Goal: Navigation & Orientation: Find specific page/section

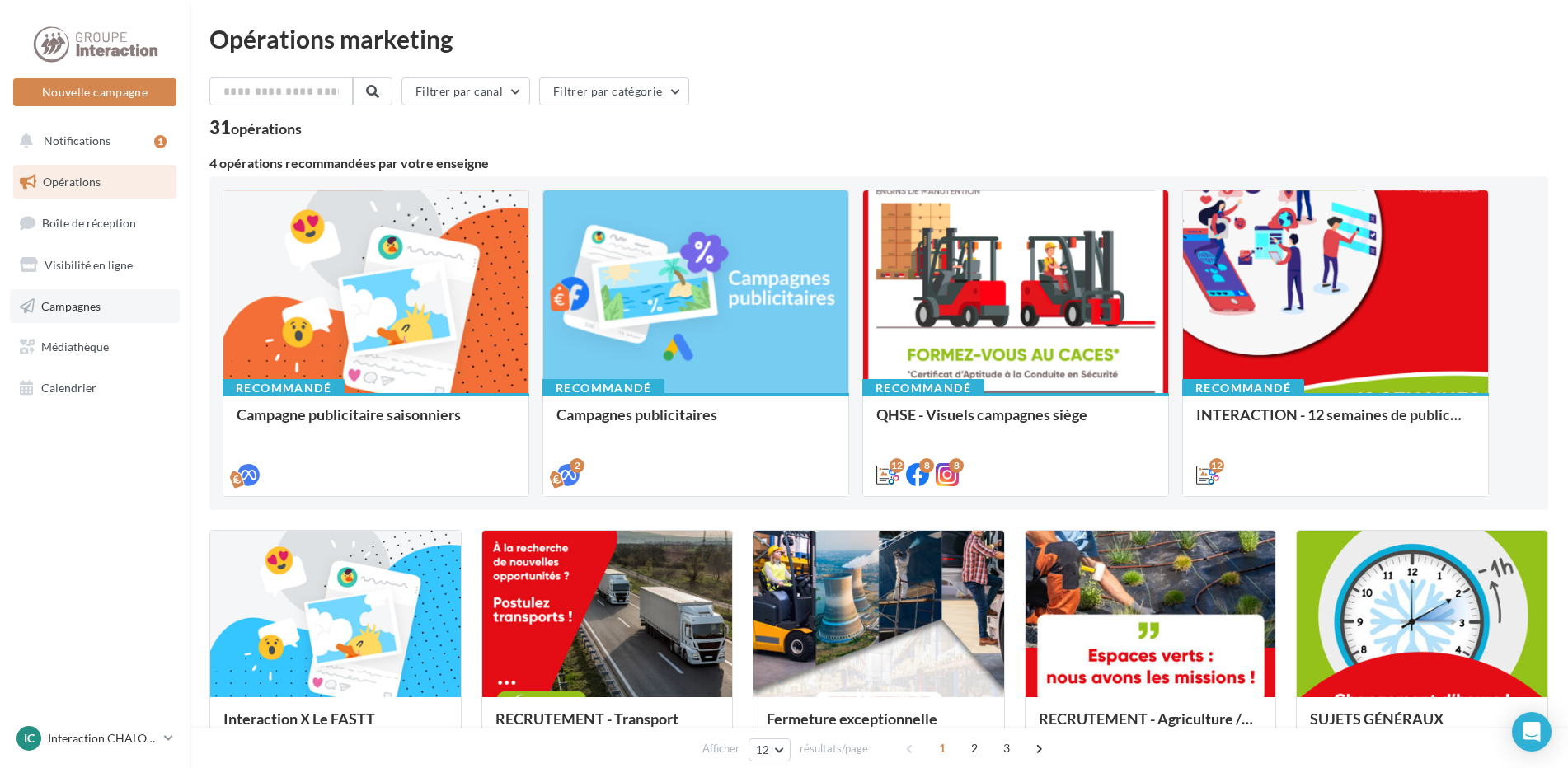
click at [89, 307] on span "Campagnes" at bounding box center [71, 306] width 59 height 14
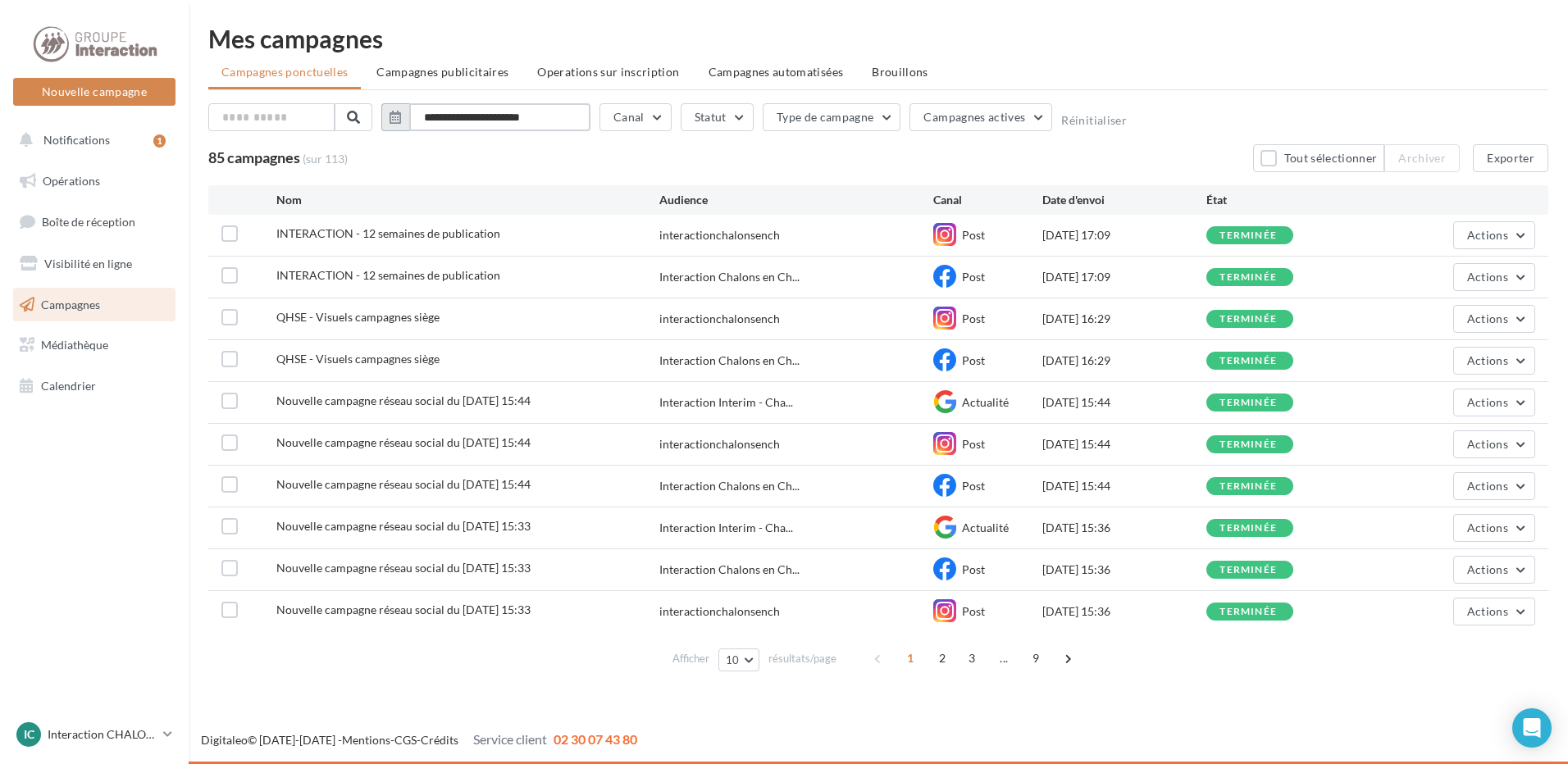
click at [473, 118] on input "**********" at bounding box center [500, 117] width 181 height 28
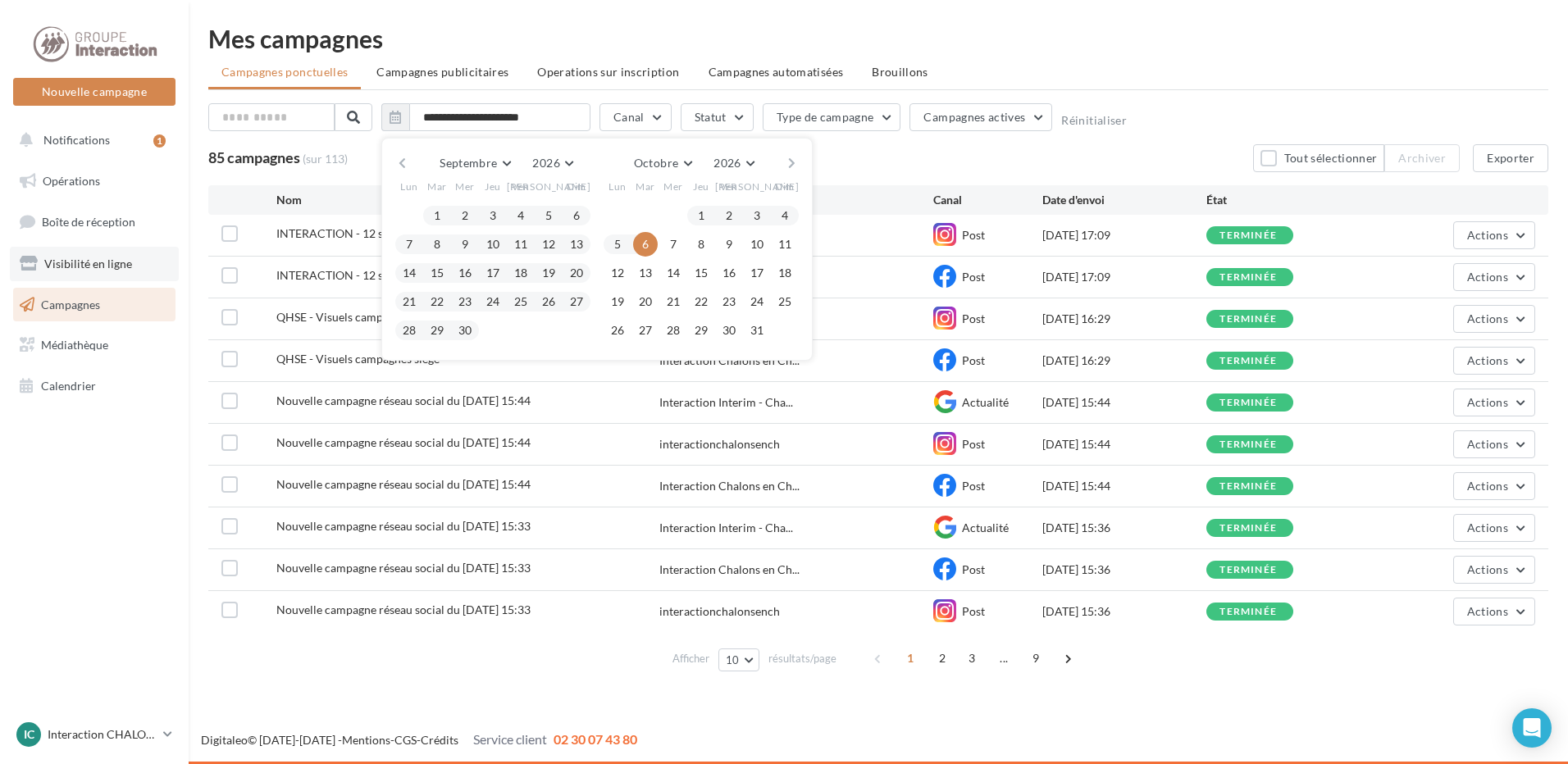
click at [103, 257] on span "Visibilité en ligne" at bounding box center [88, 264] width 88 height 14
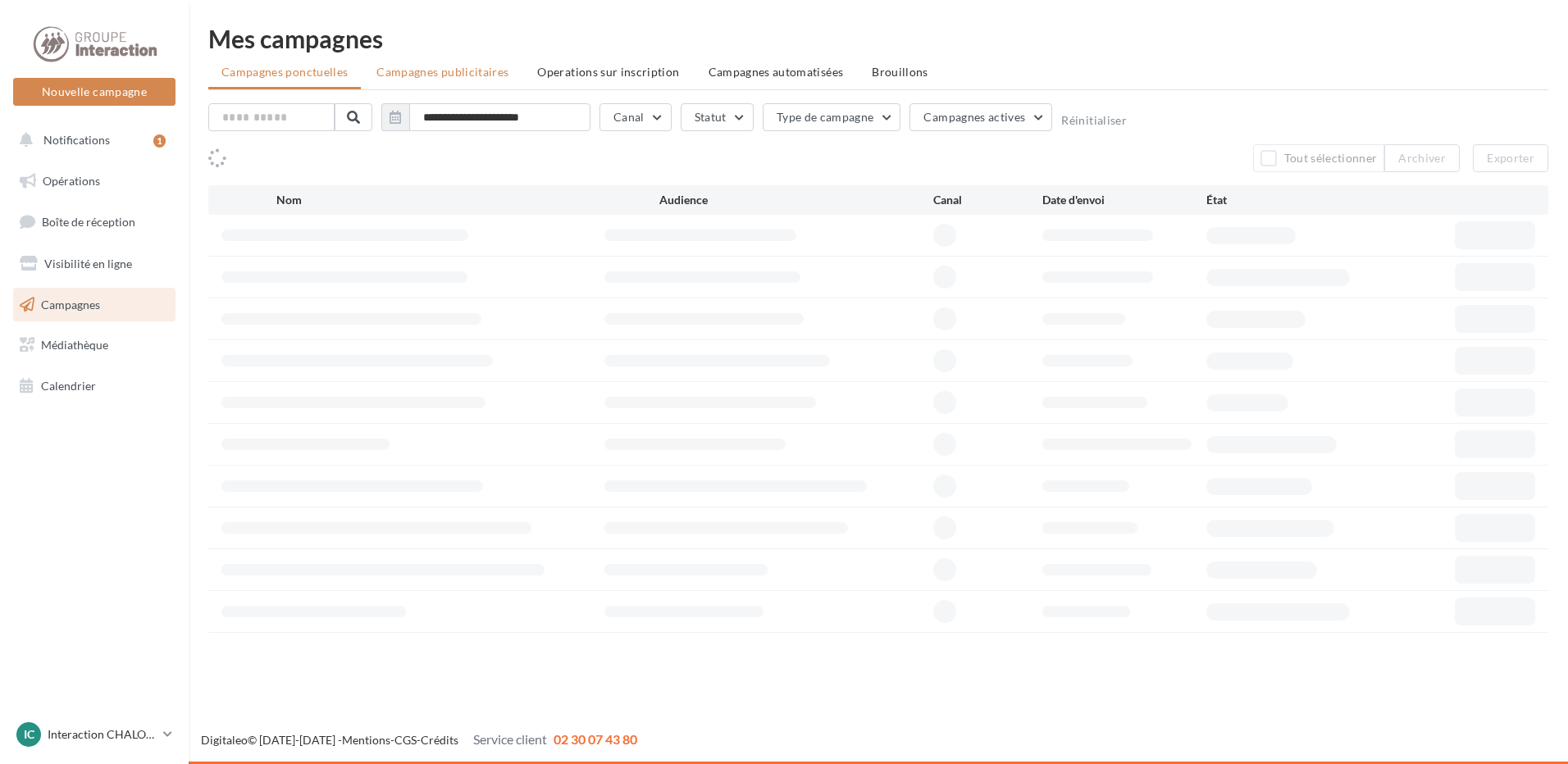
click at [452, 82] on li "Campagnes publicitaires" at bounding box center [442, 72] width 158 height 29
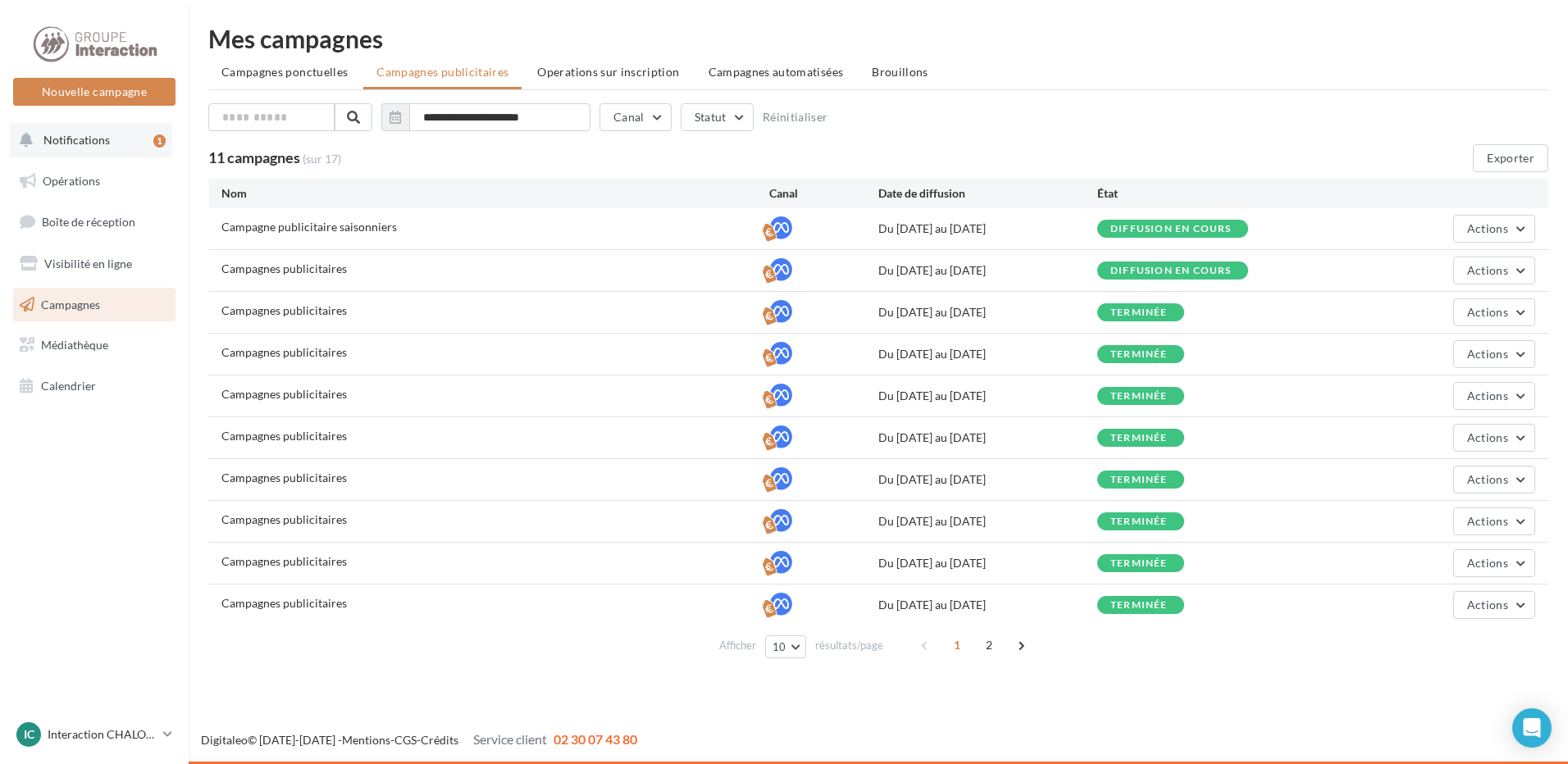
click at [93, 133] on span "Notifications" at bounding box center [76, 140] width 67 height 14
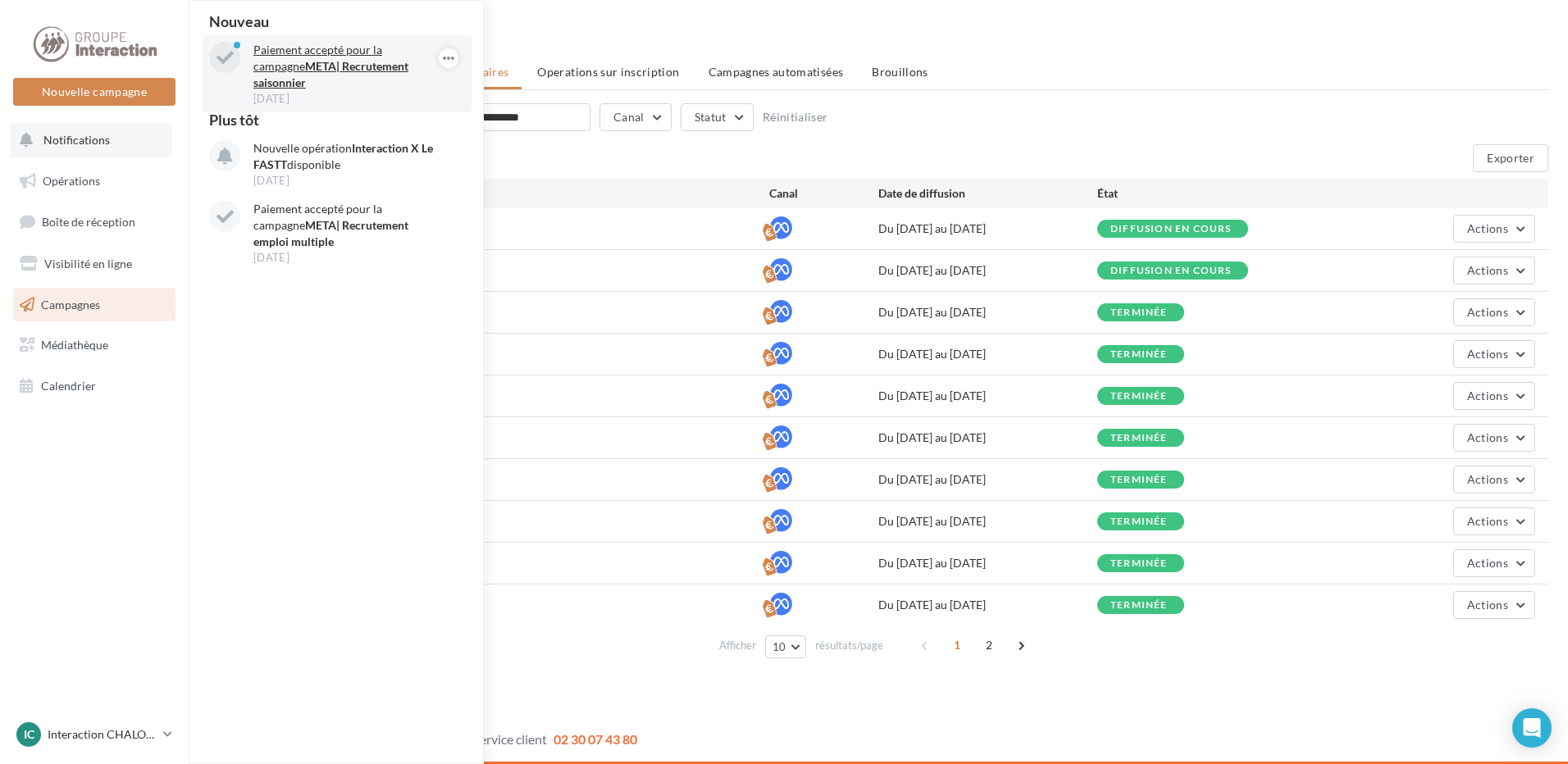
click at [371, 58] on p "Paiement accepté pour la campagne META| Recrutement saisonnier" at bounding box center [349, 66] width 190 height 49
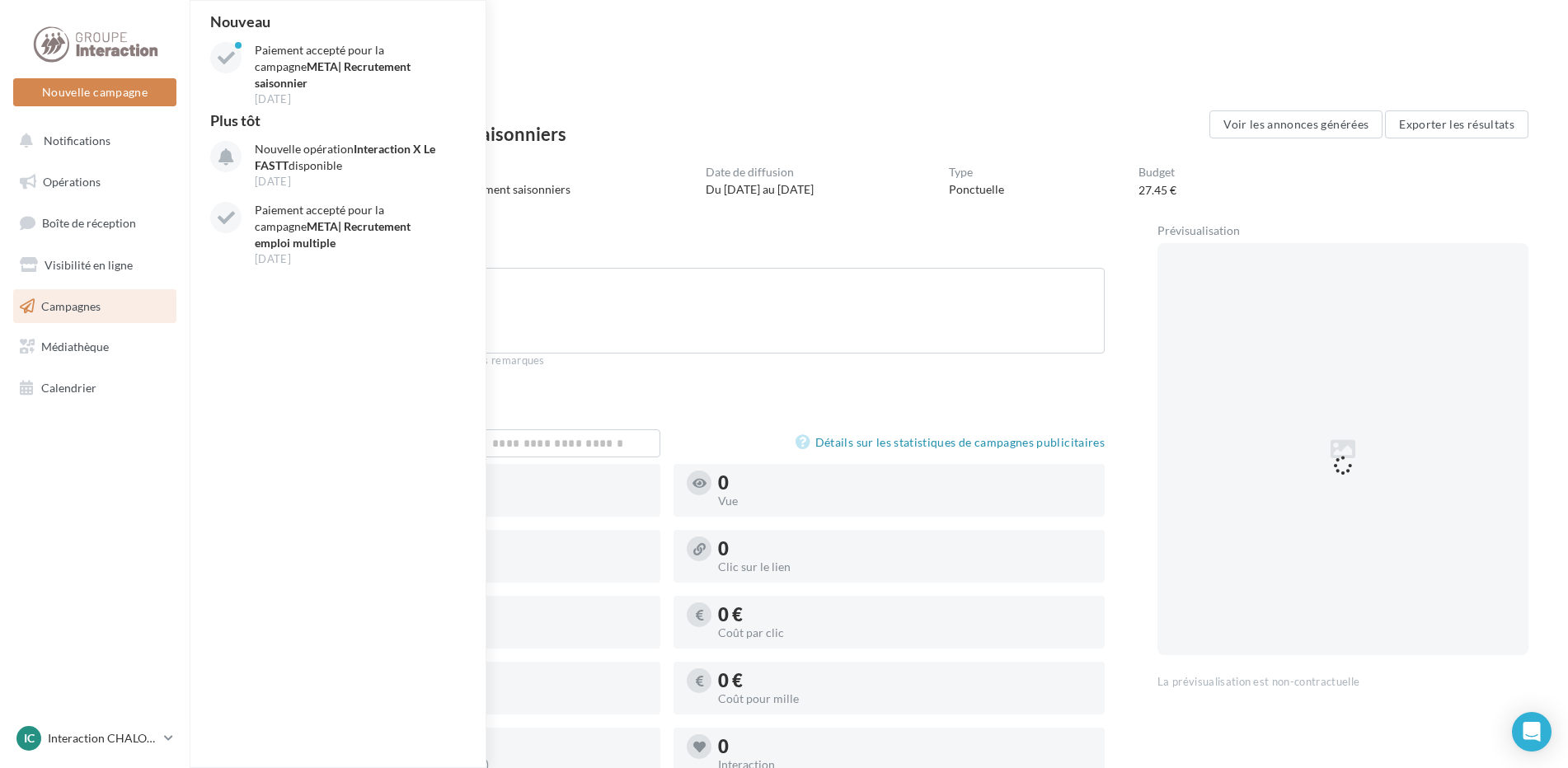
click at [88, 308] on span "Campagnes" at bounding box center [71, 306] width 59 height 14
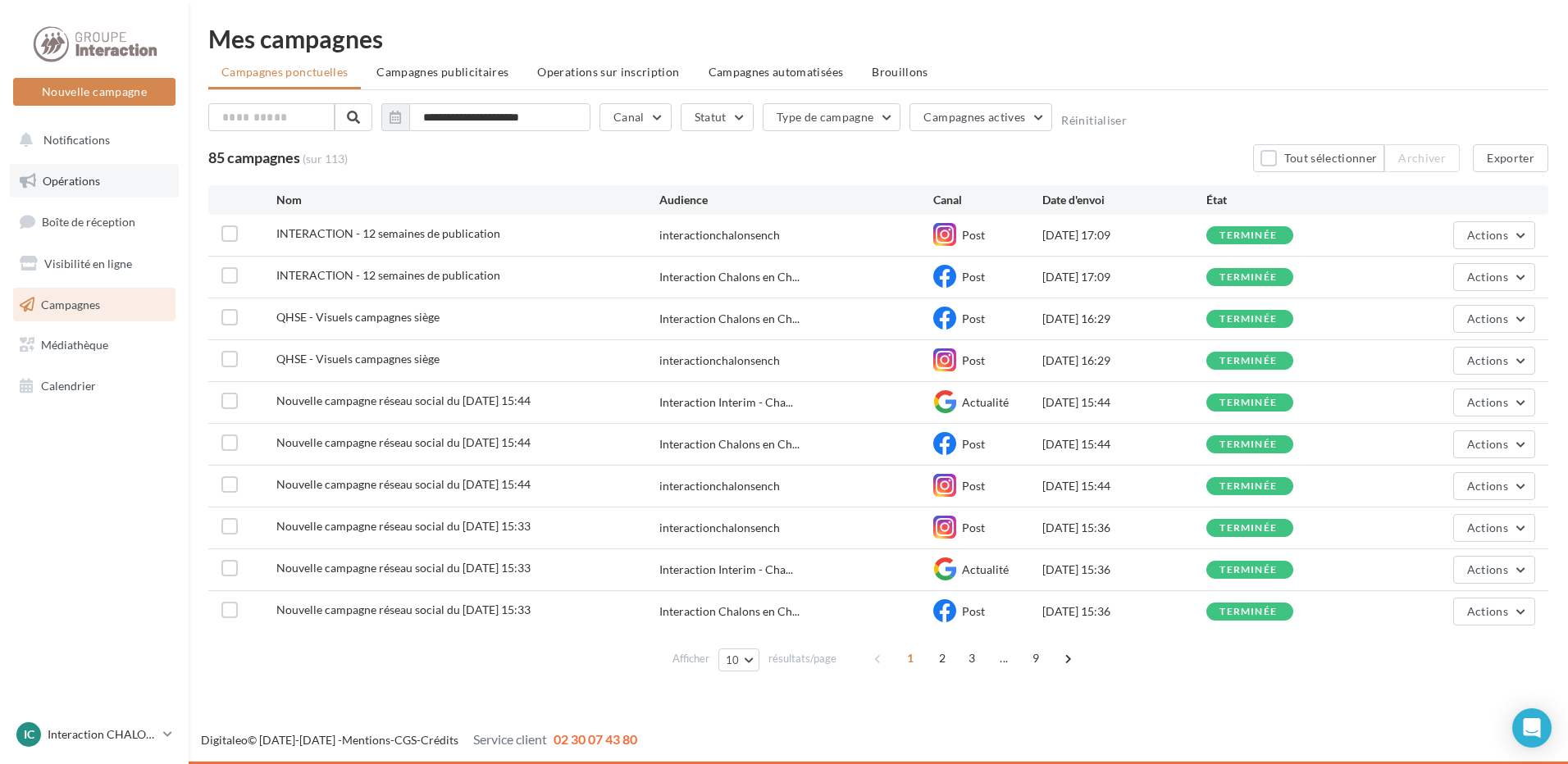
click at [77, 181] on span "Opérations" at bounding box center [71, 181] width 58 height 14
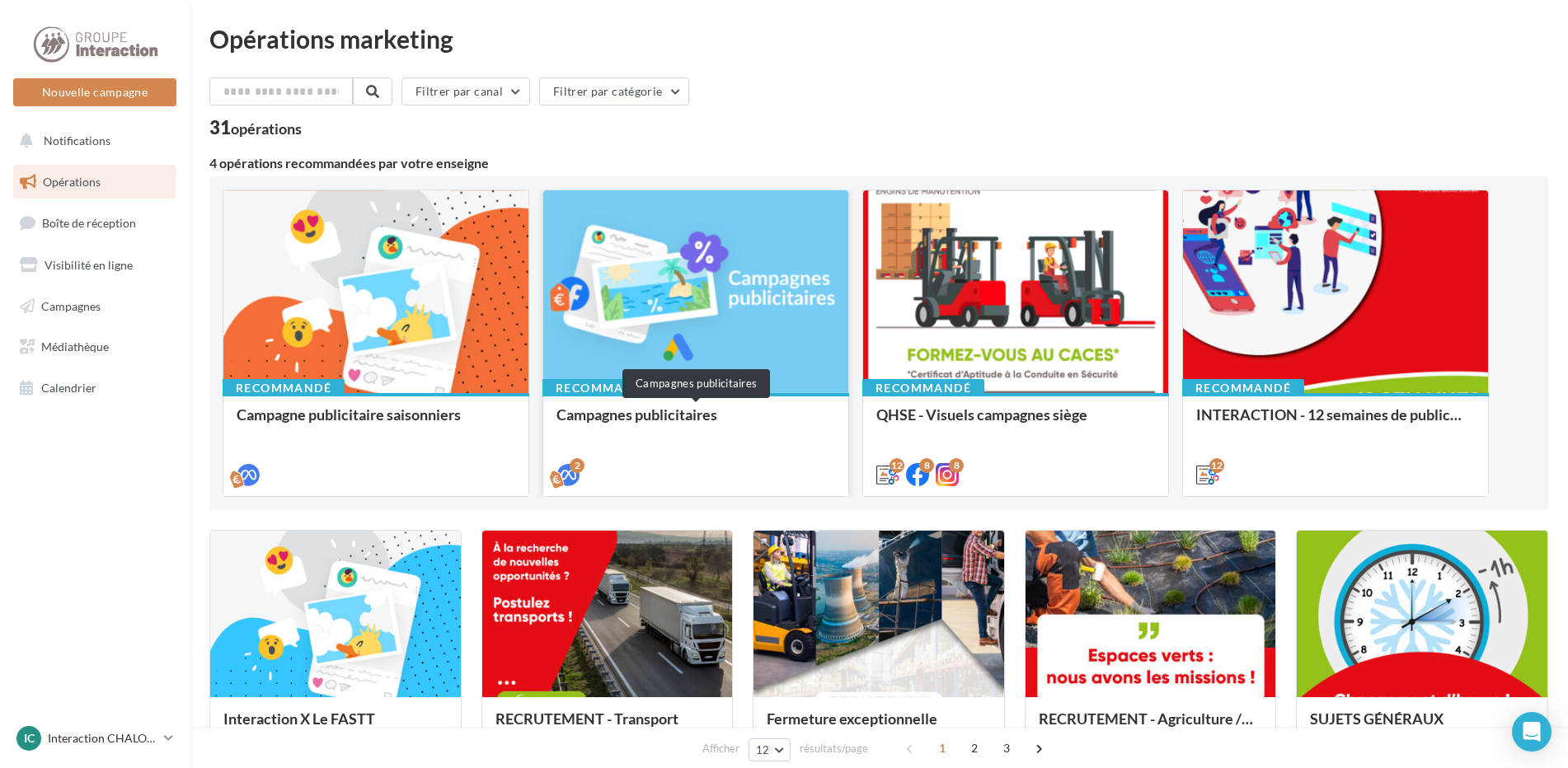
click at [701, 414] on div "Campagnes publicitaires" at bounding box center [696, 423] width 279 height 33
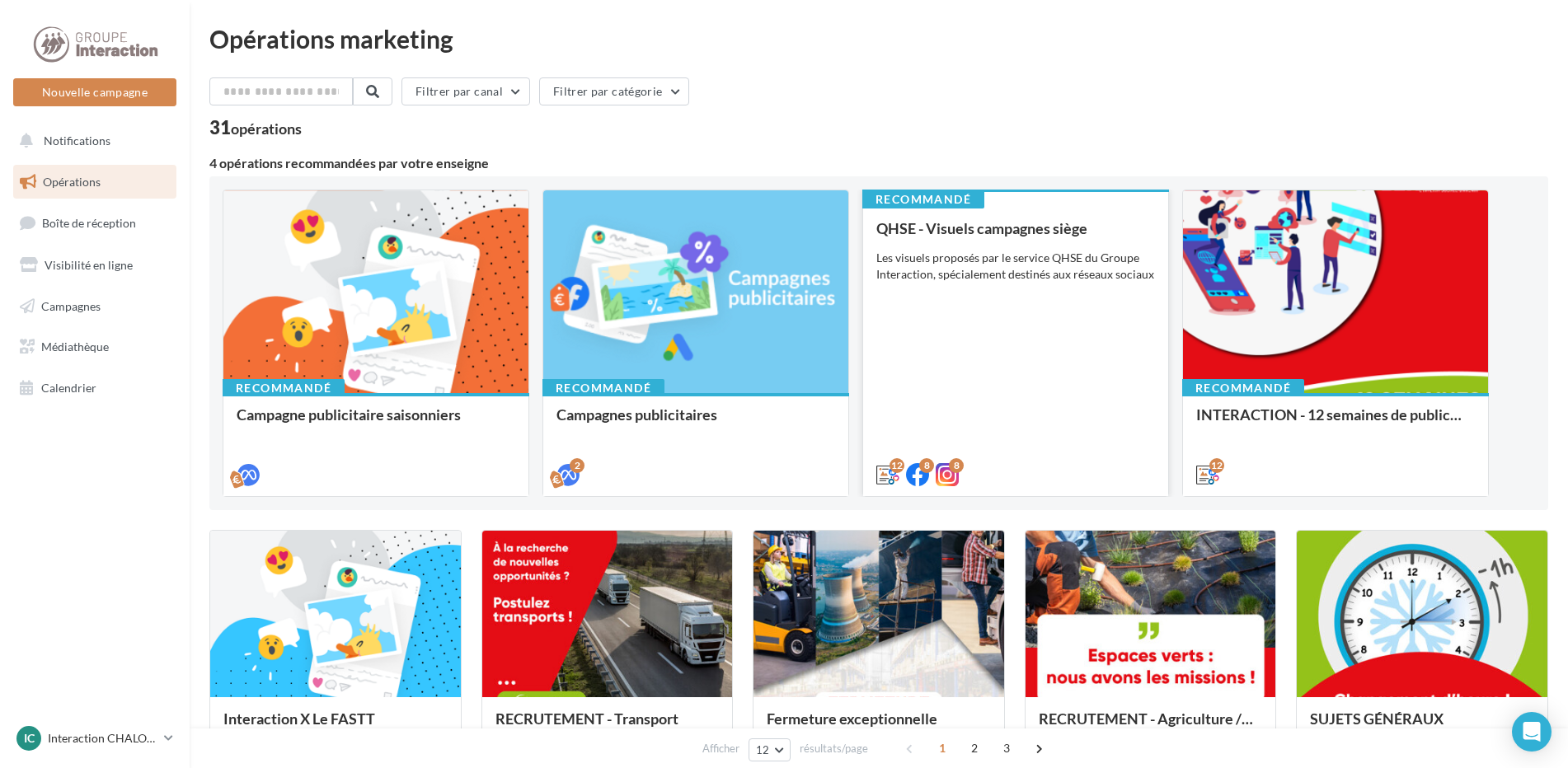
click at [1005, 352] on div "QHSE - Visuels campagnes siège Les visuels proposés par le service QHSE du Grou…" at bounding box center [1016, 350] width 279 height 261
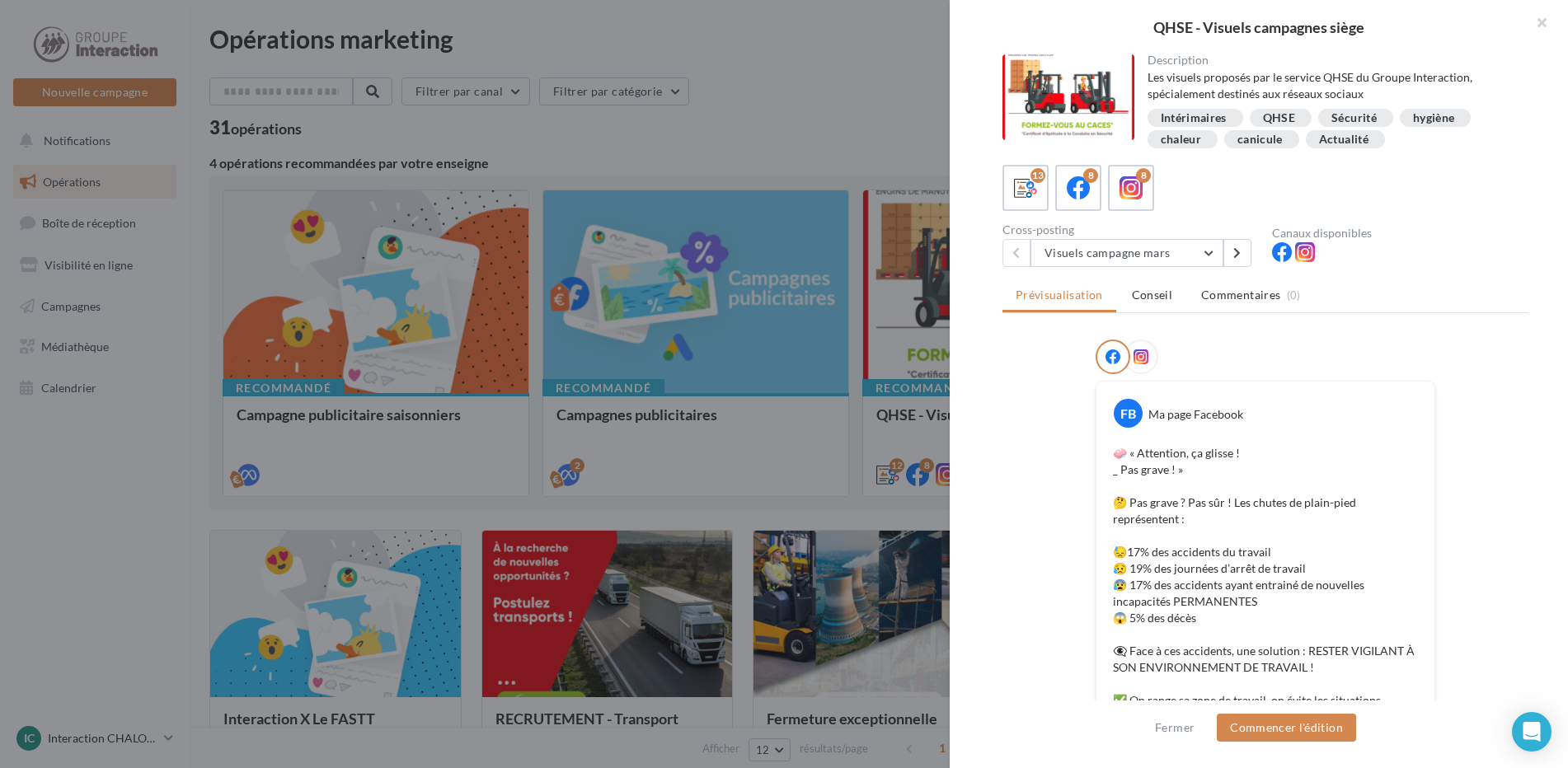
click at [762, 126] on div at bounding box center [784, 384] width 1568 height 768
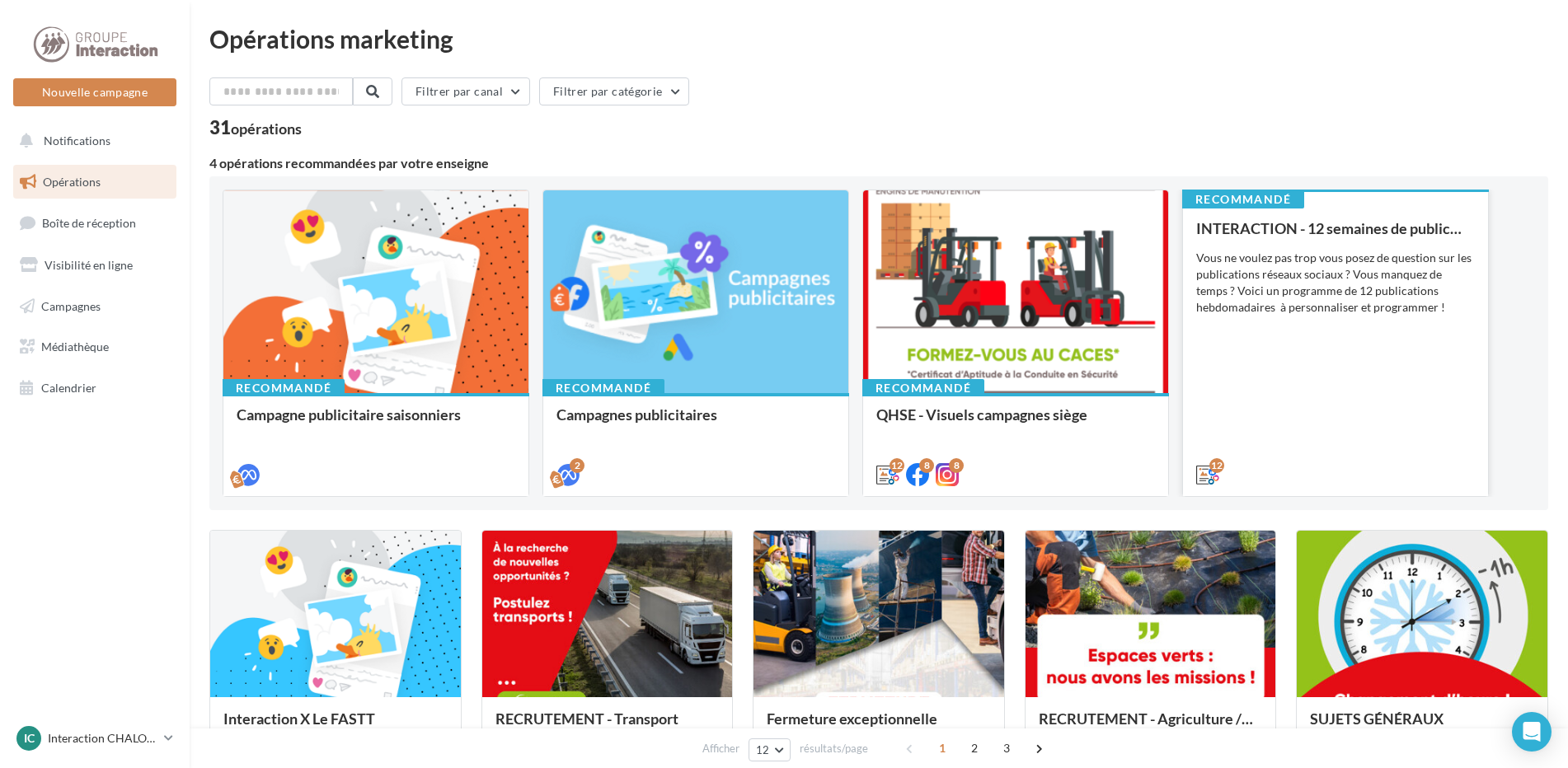
click at [1368, 395] on div "INTERACTION - 12 semaines de publication Vous ne voulez pas trop vous posez de …" at bounding box center [1336, 350] width 279 height 261
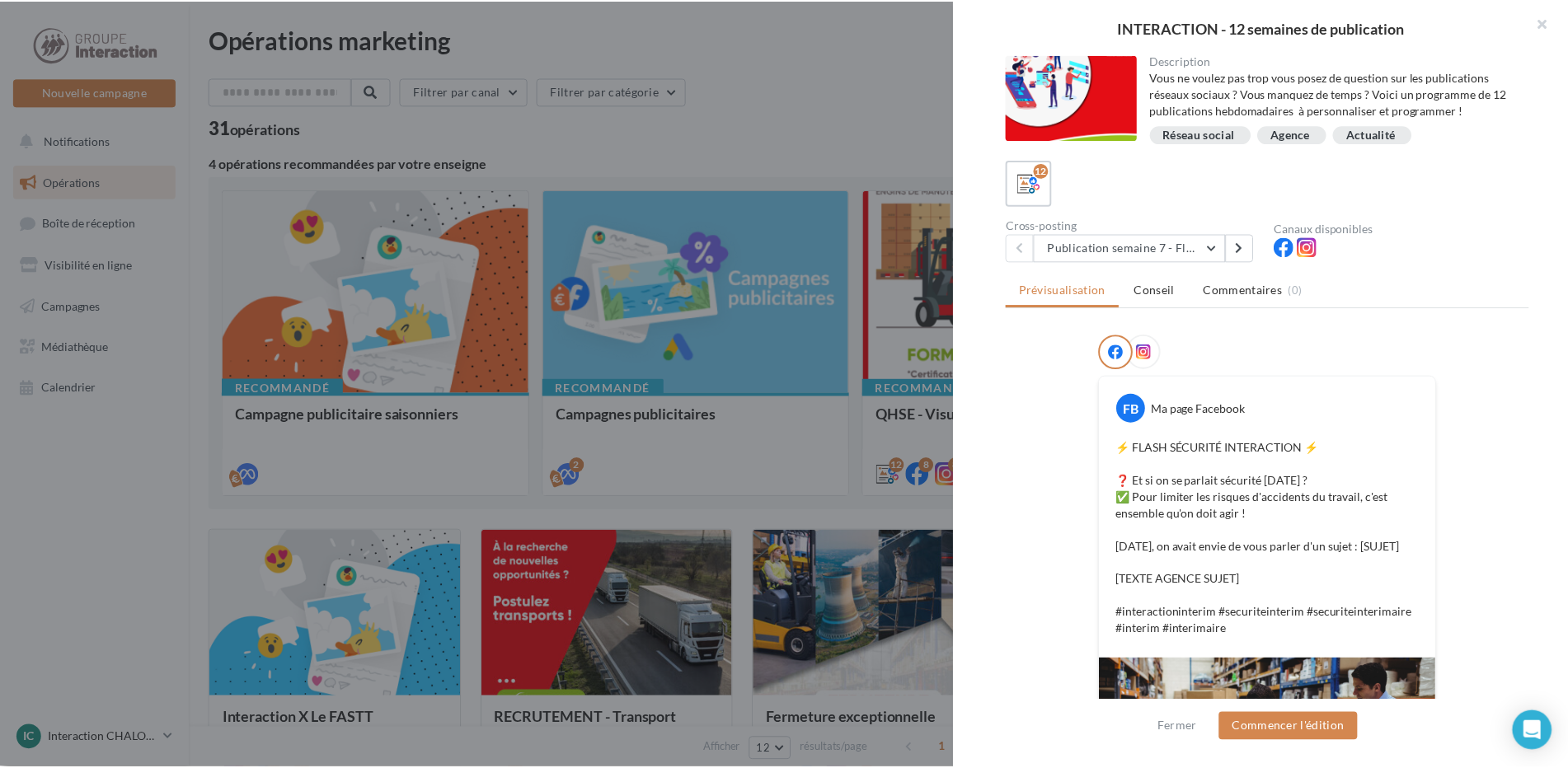
scroll to position [321, 0]
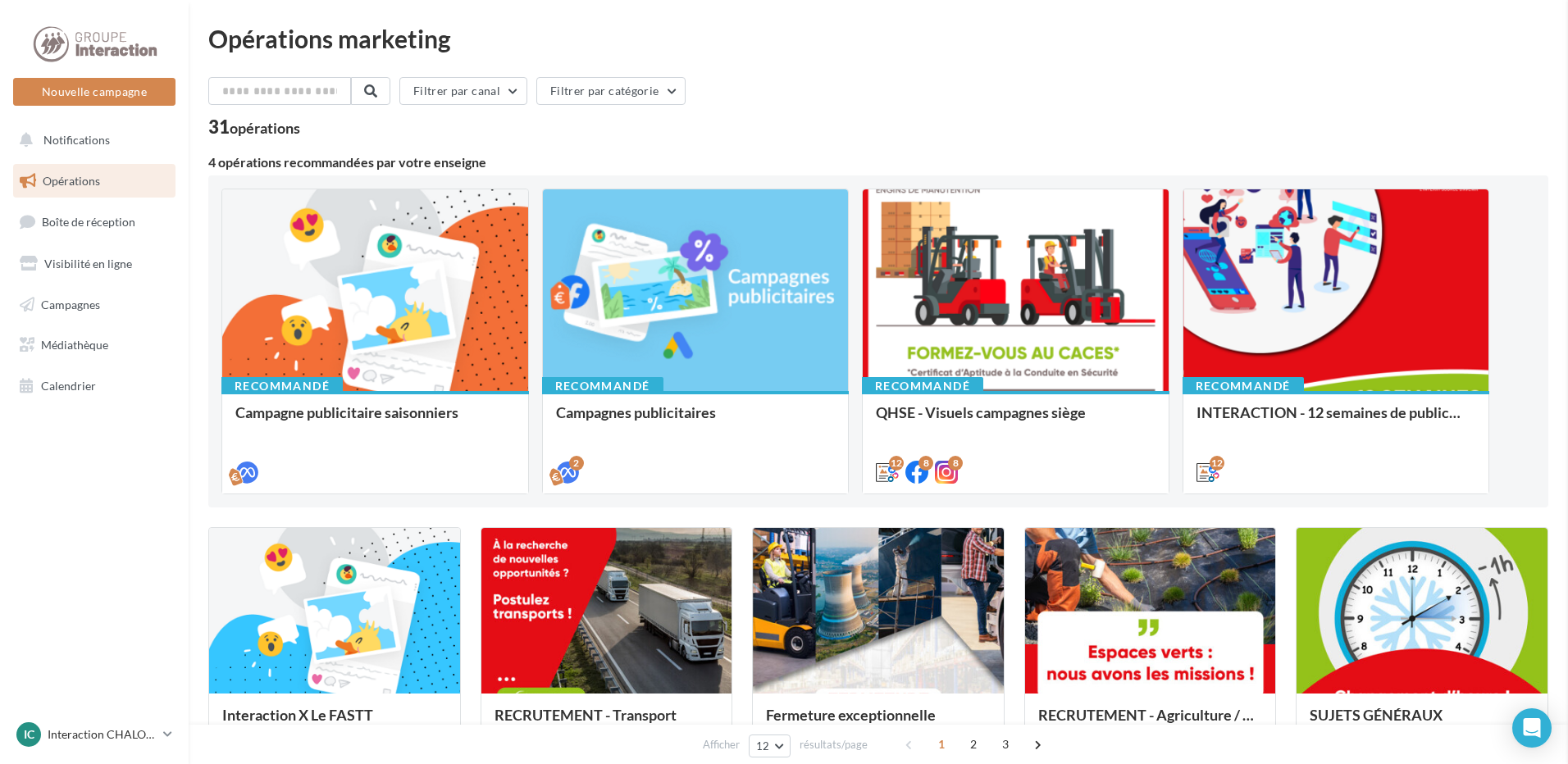
click at [278, 76] on div "Opérations marketing Filtrer par canal Filtrer par catégorie 31 opérations 4 op…" at bounding box center [873, 728] width 1331 height 1402
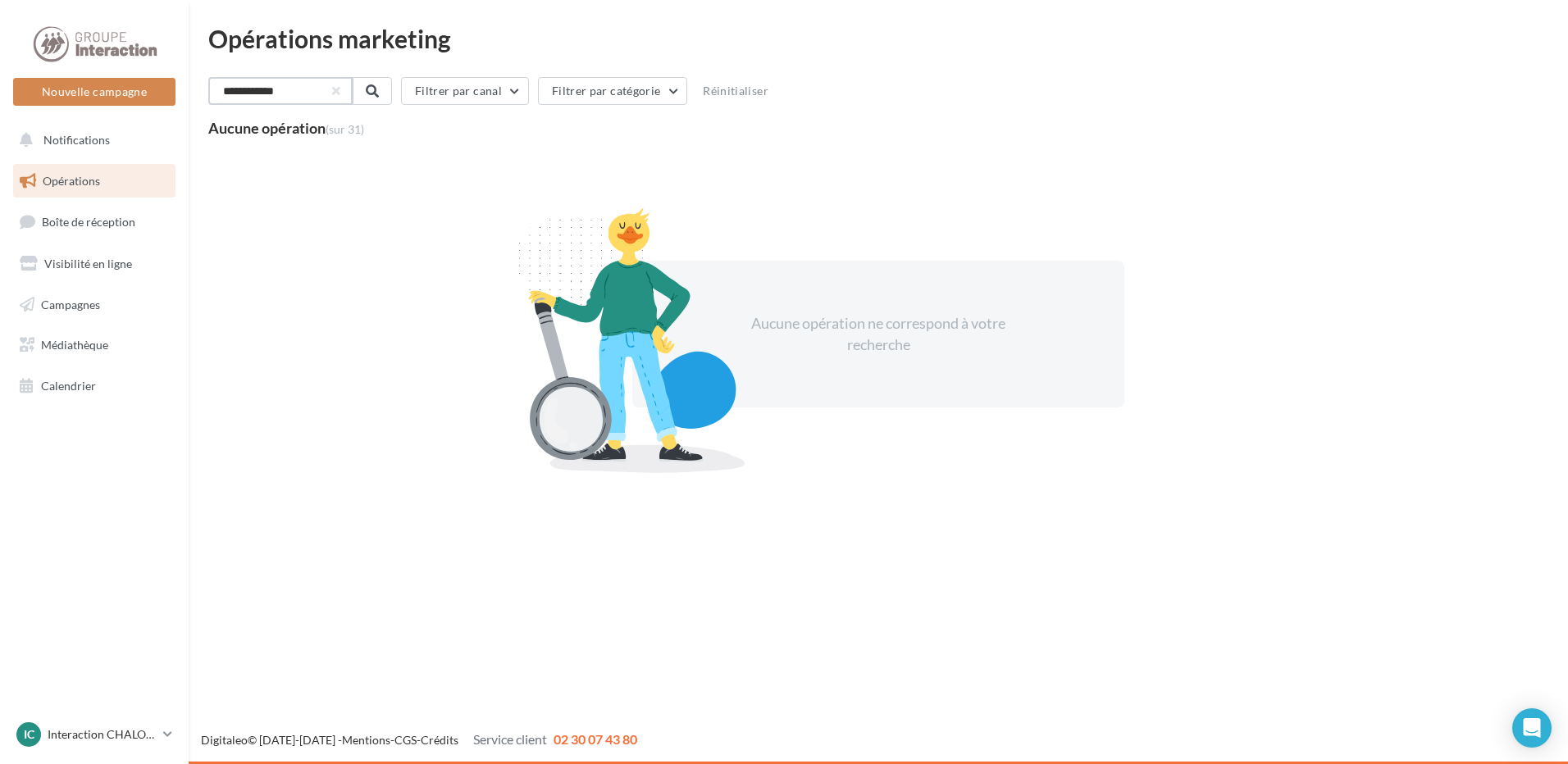
type input "**********"
click at [84, 184] on span "Opérations" at bounding box center [71, 181] width 58 height 14
click at [338, 89] on button "button" at bounding box center [334, 91] width 6 height 6
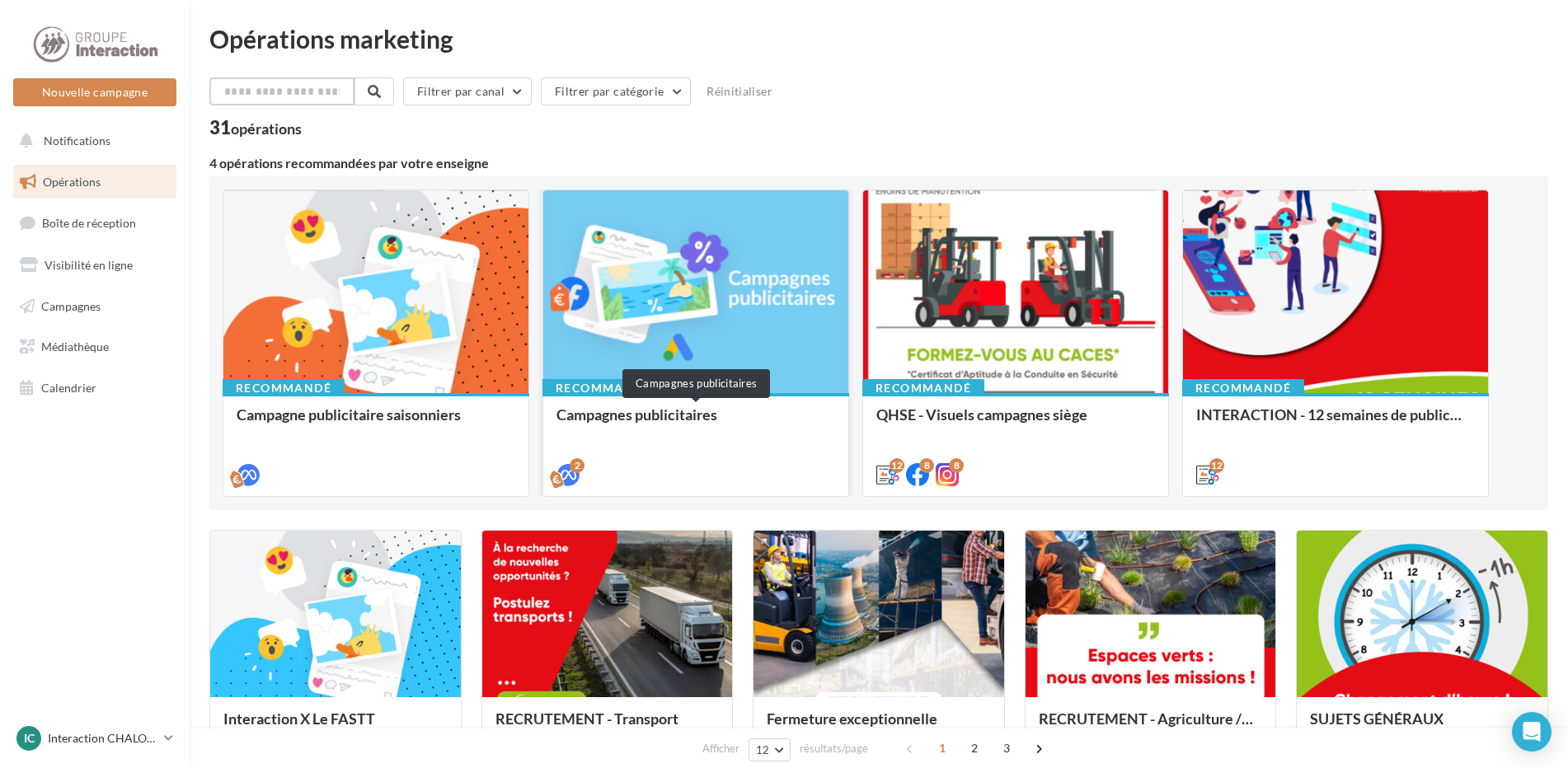
scroll to position [82, 0]
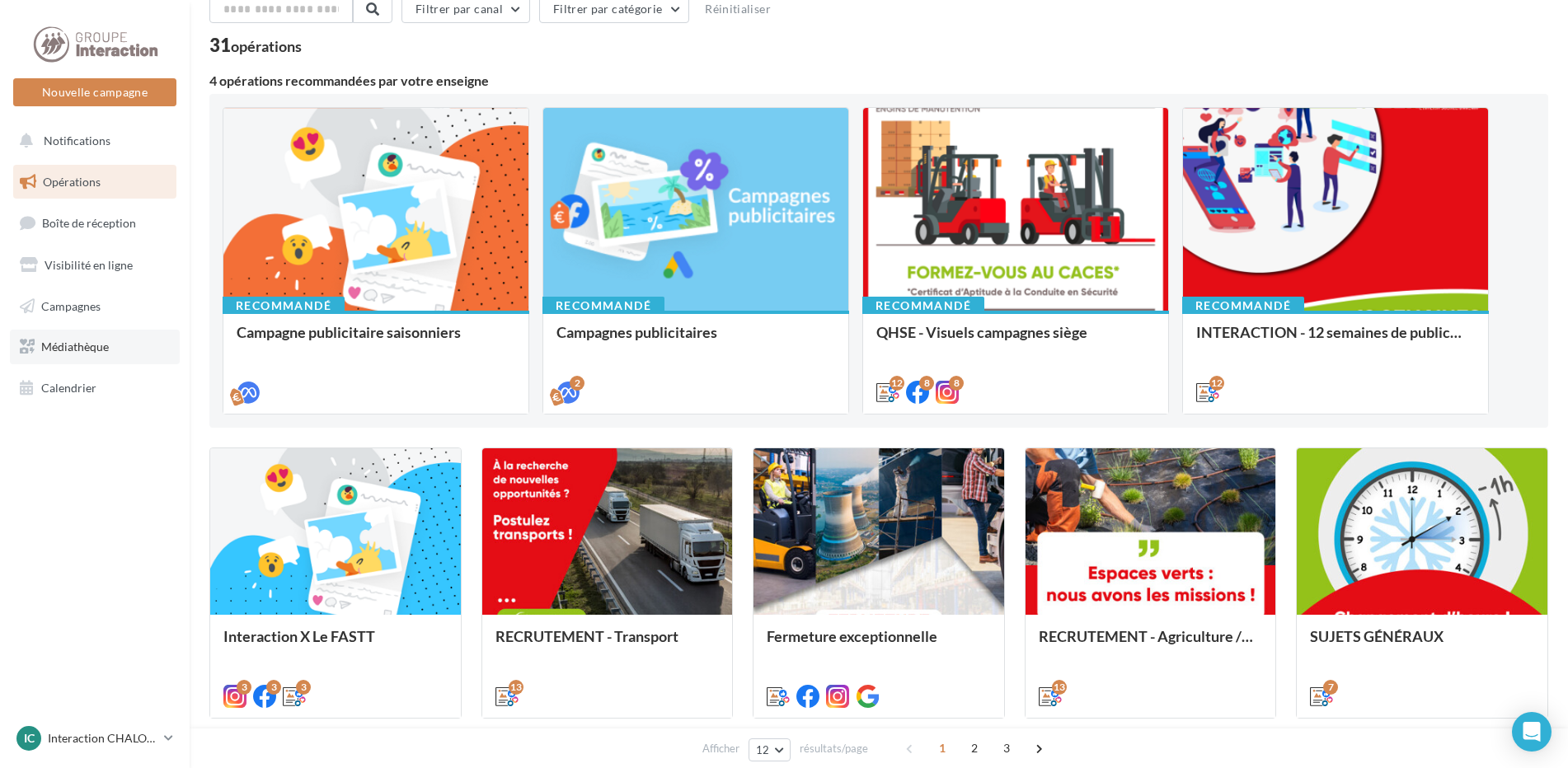
click at [84, 342] on span "Médiathèque" at bounding box center [75, 347] width 68 height 14
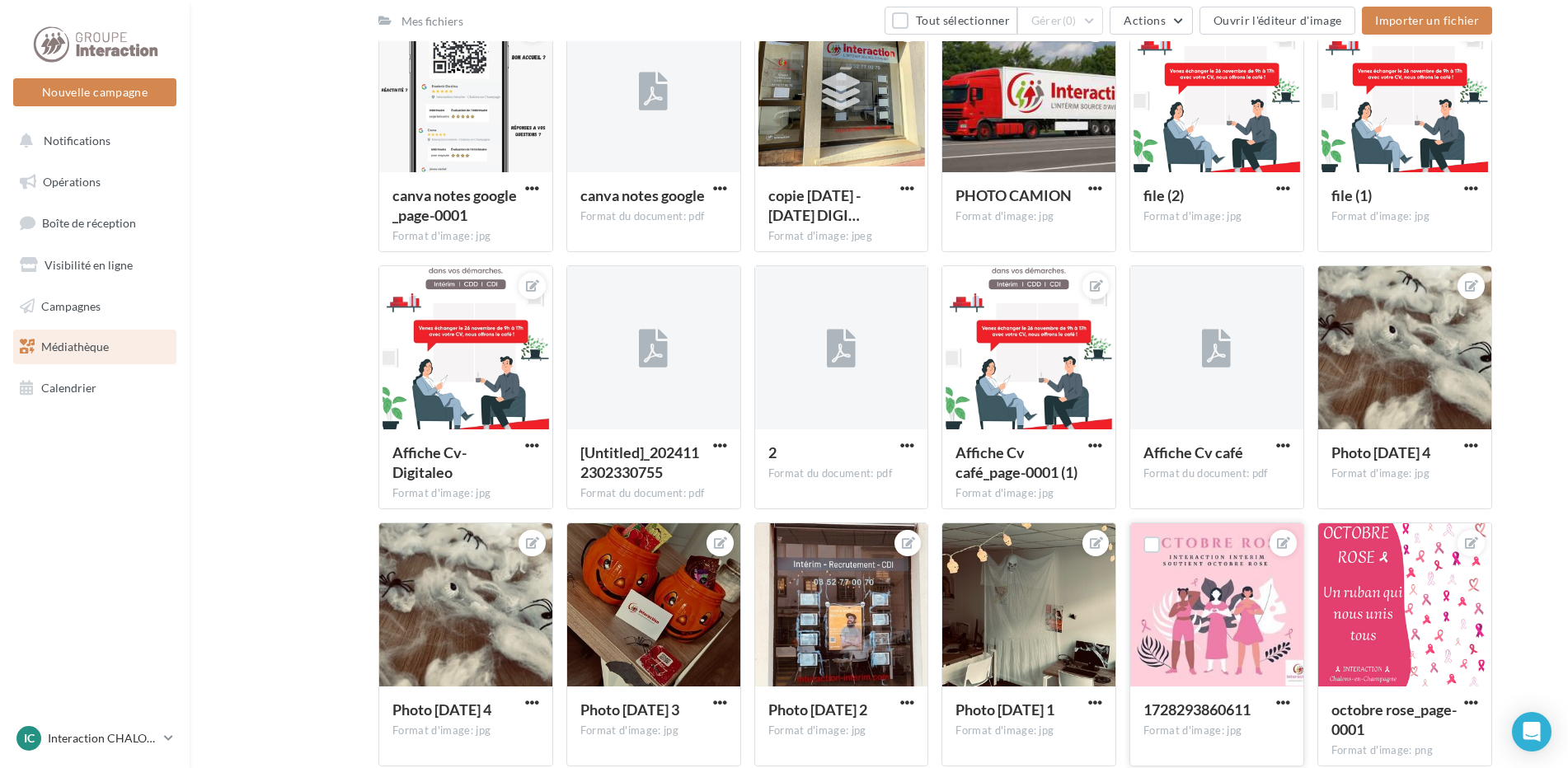
scroll to position [39, 0]
